Goal: Task Accomplishment & Management: Manage account settings

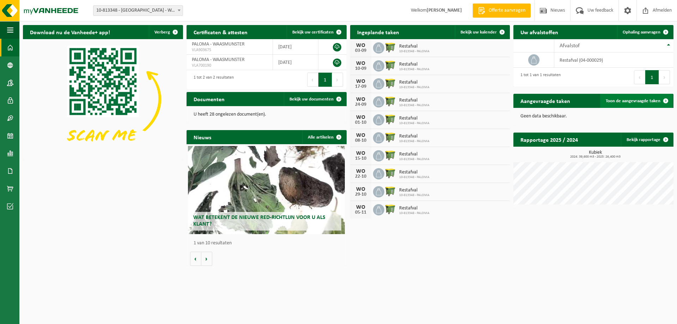
click at [650, 100] on span "Toon de aangevraagde taken" at bounding box center [633, 101] width 55 height 5
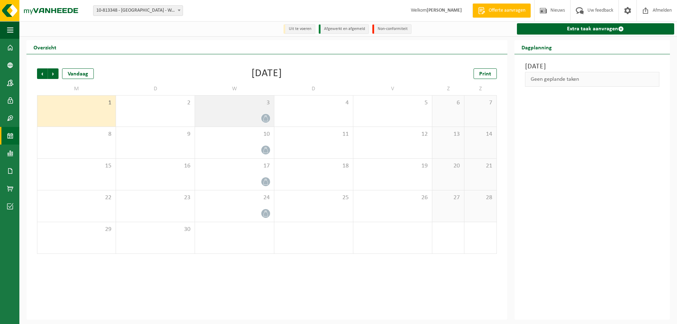
click at [254, 108] on div "3" at bounding box center [234, 111] width 79 height 31
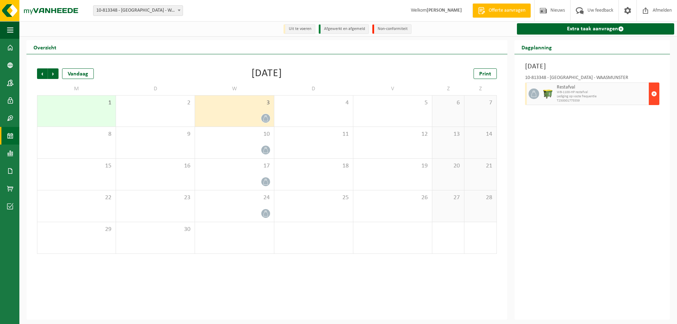
click at [653, 94] on span "button" at bounding box center [654, 94] width 6 height 14
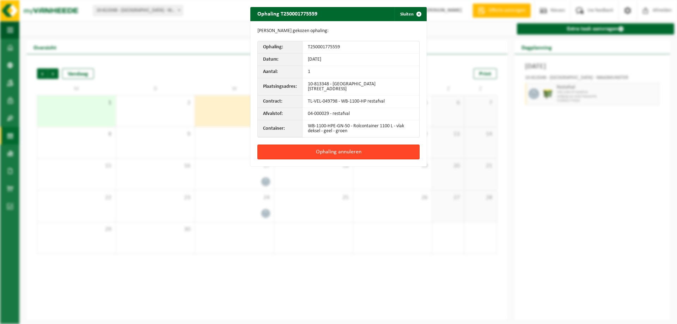
click at [331, 152] on button "Ophaling annuleren" at bounding box center [338, 152] width 162 height 15
